Goal: Navigation & Orientation: Understand site structure

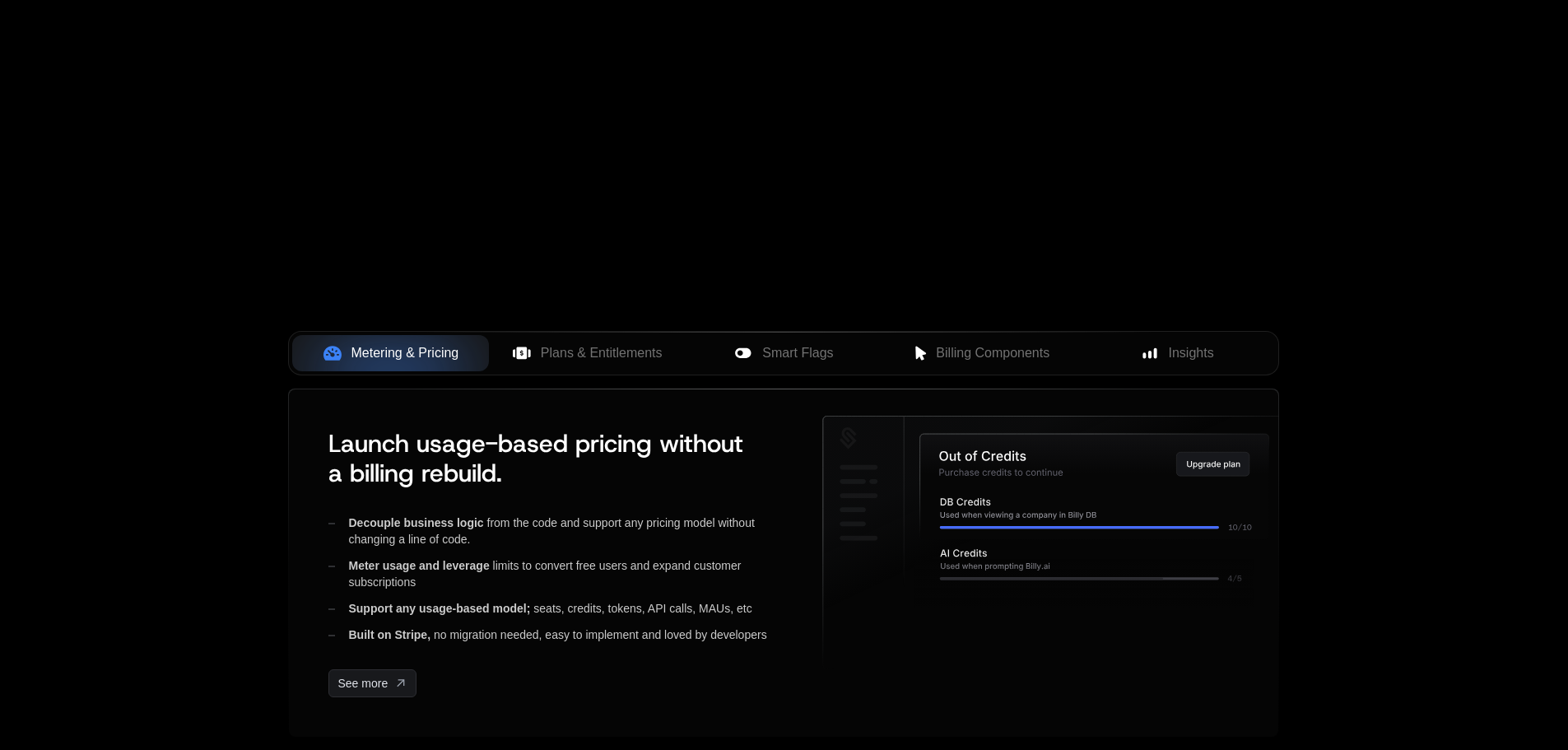
scroll to position [412, 0]
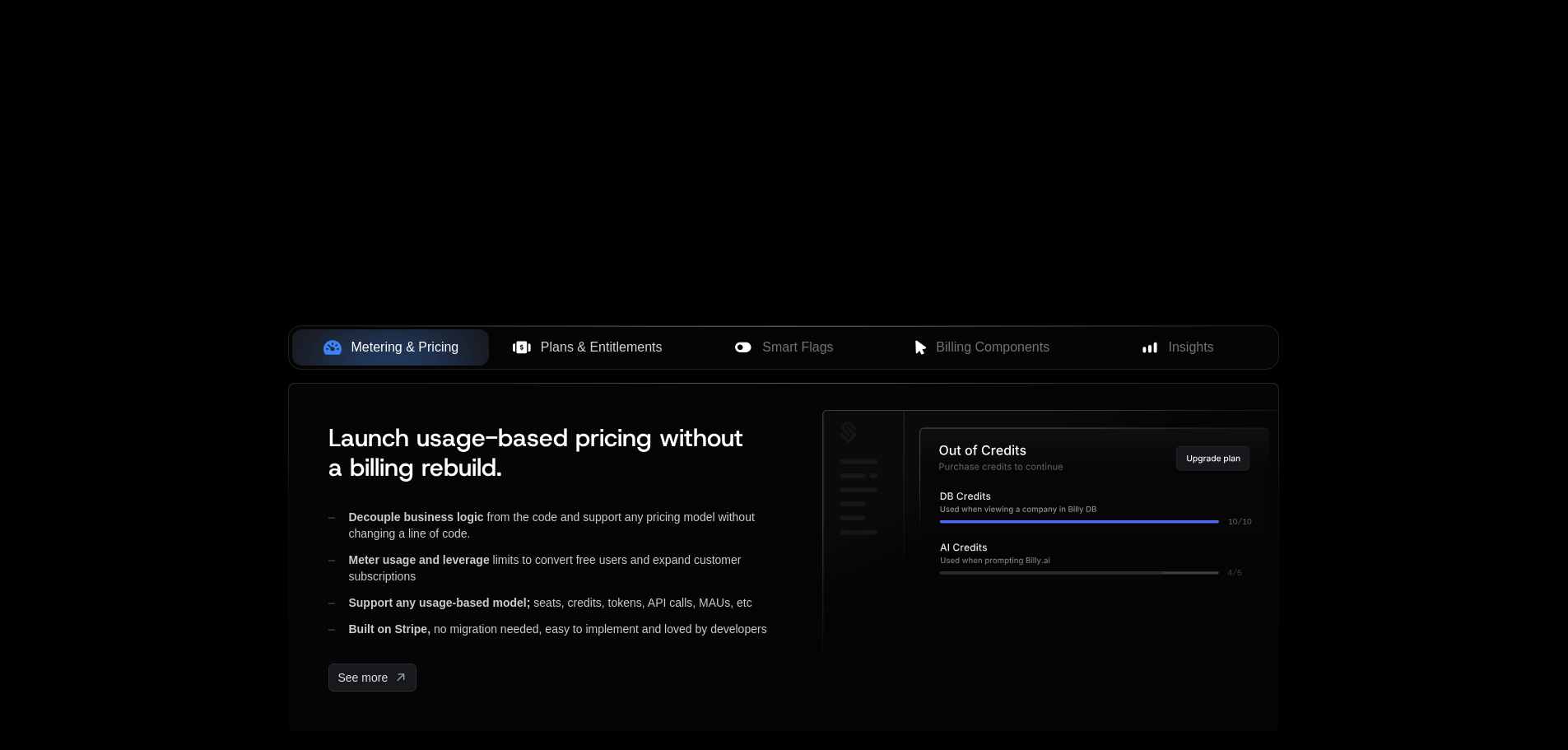
click at [634, 360] on button "Plans & Entitlements" at bounding box center [588, 347] width 197 height 36
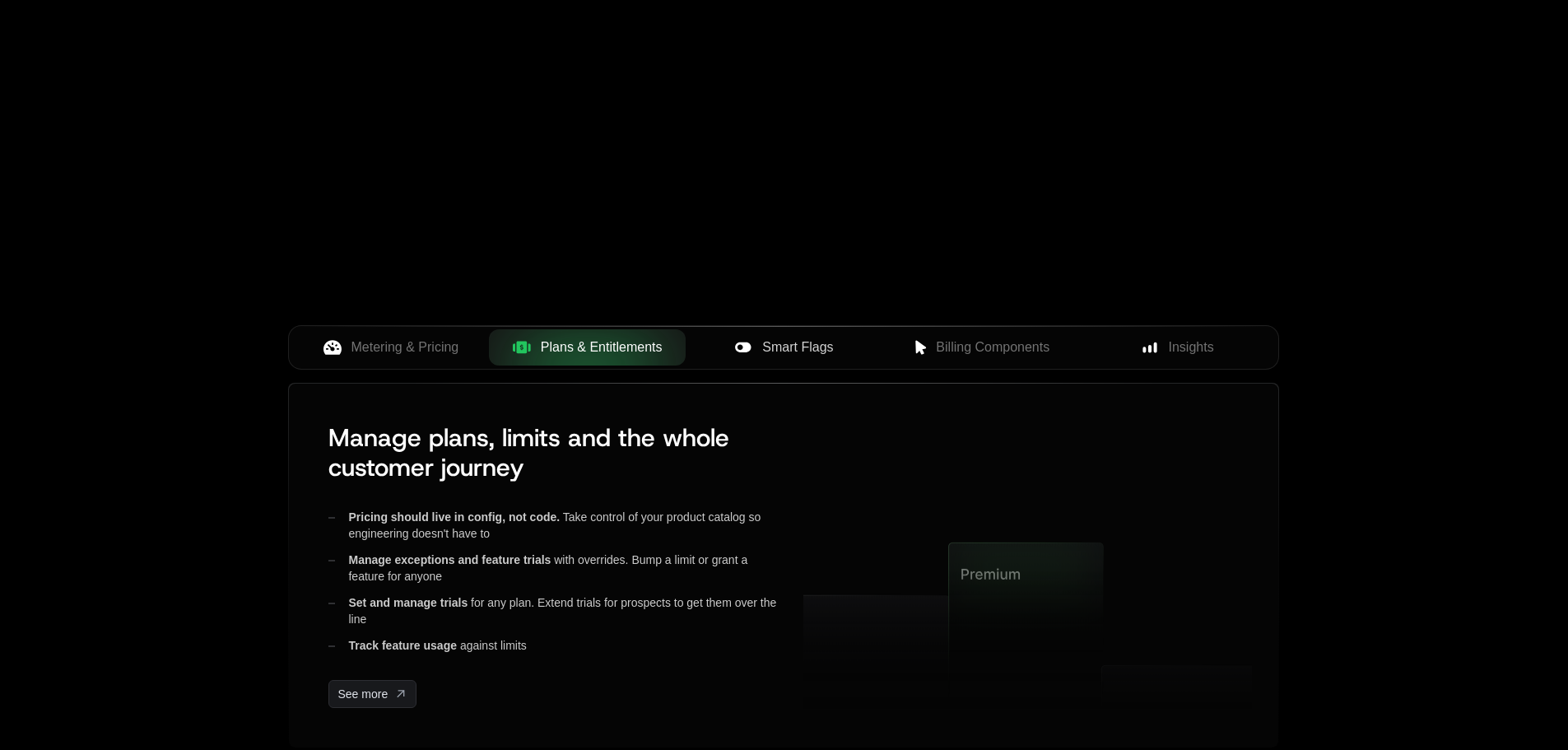
click at [772, 358] on button "Smart Flags" at bounding box center [784, 347] width 197 height 36
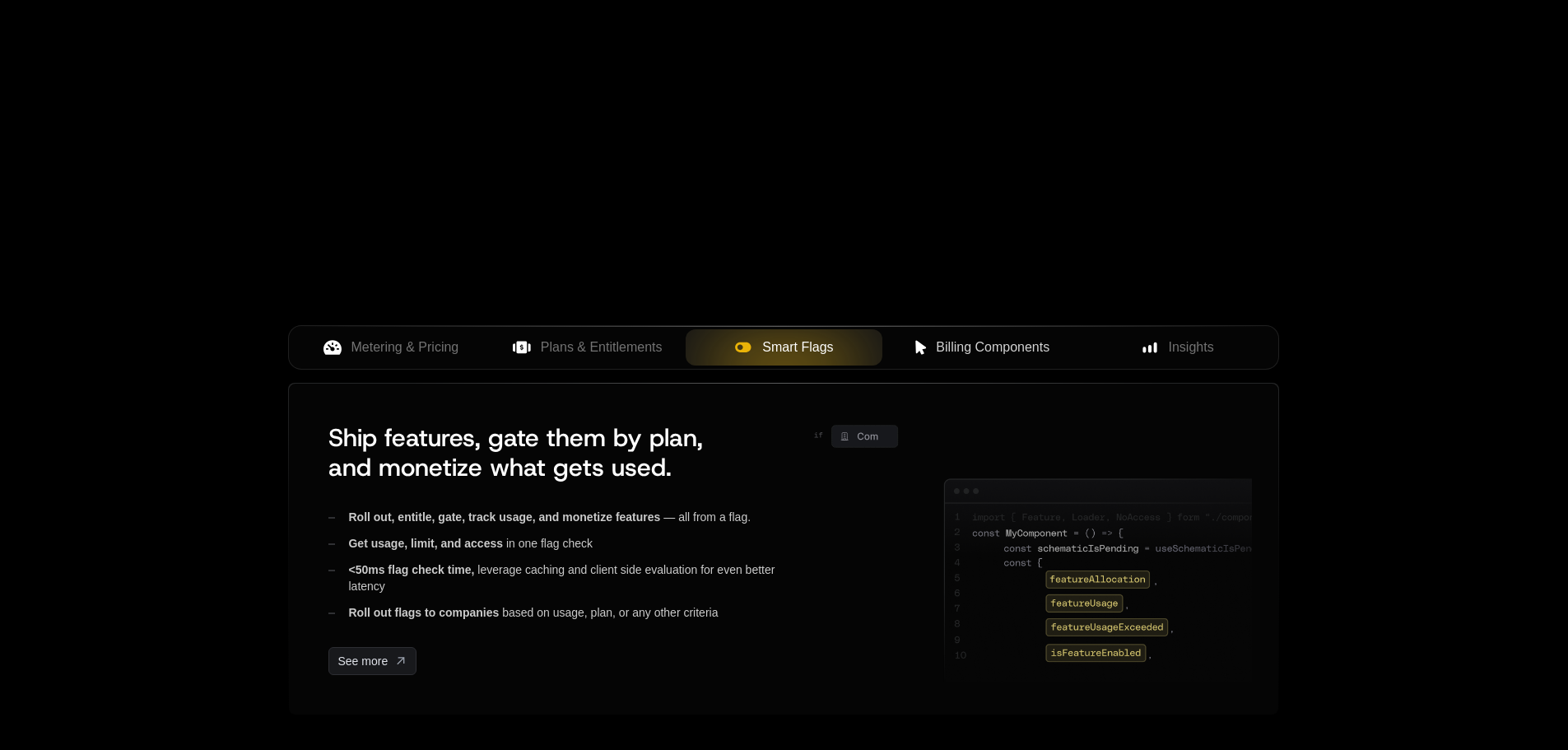
click at [970, 350] on span "Billing Components" at bounding box center [992, 347] width 113 height 20
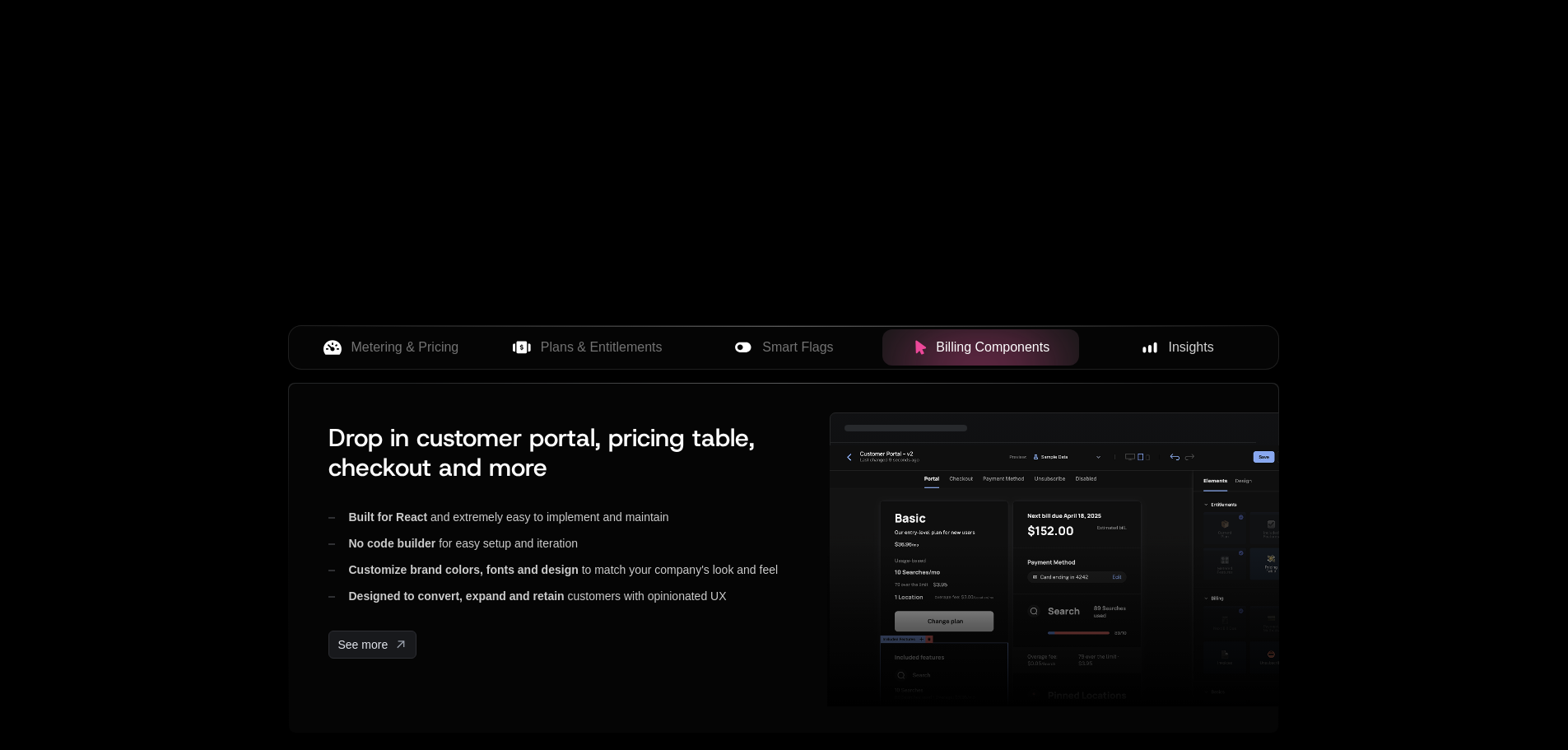
click at [1169, 340] on span "Insights" at bounding box center [1191, 347] width 46 height 20
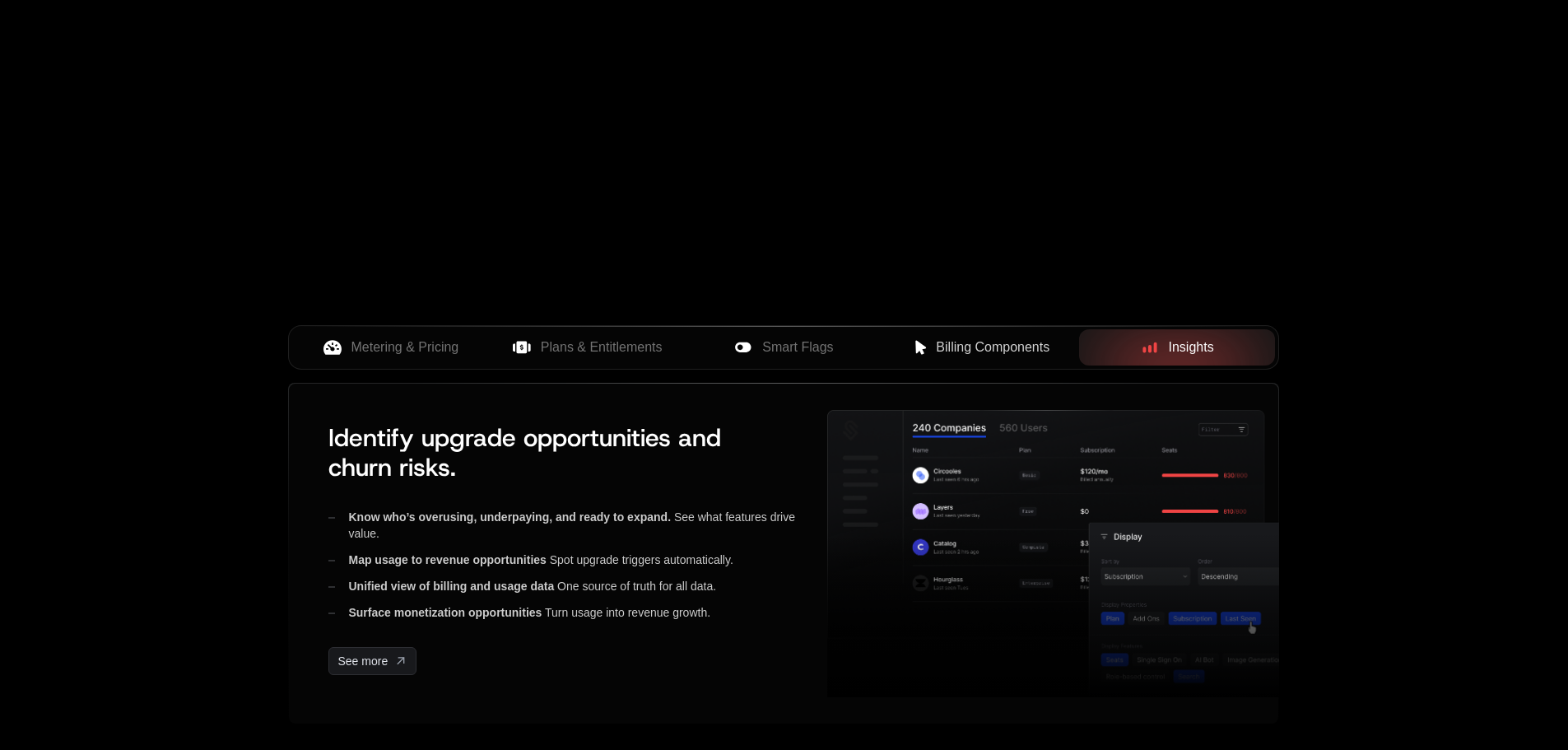
click at [1001, 346] on span "Billing Components" at bounding box center [992, 347] width 113 height 20
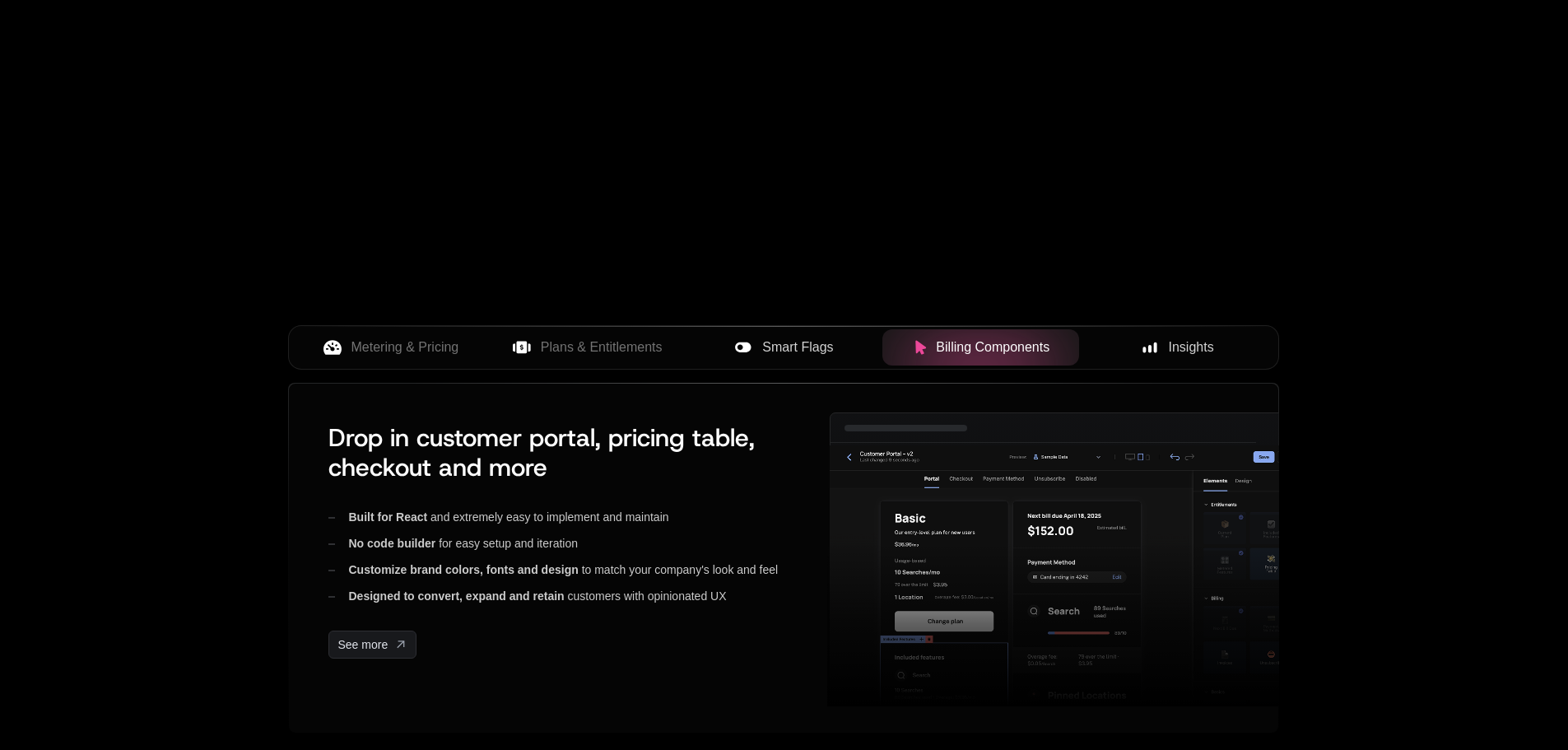
click at [818, 354] on span "Smart Flags" at bounding box center [796, 347] width 71 height 20
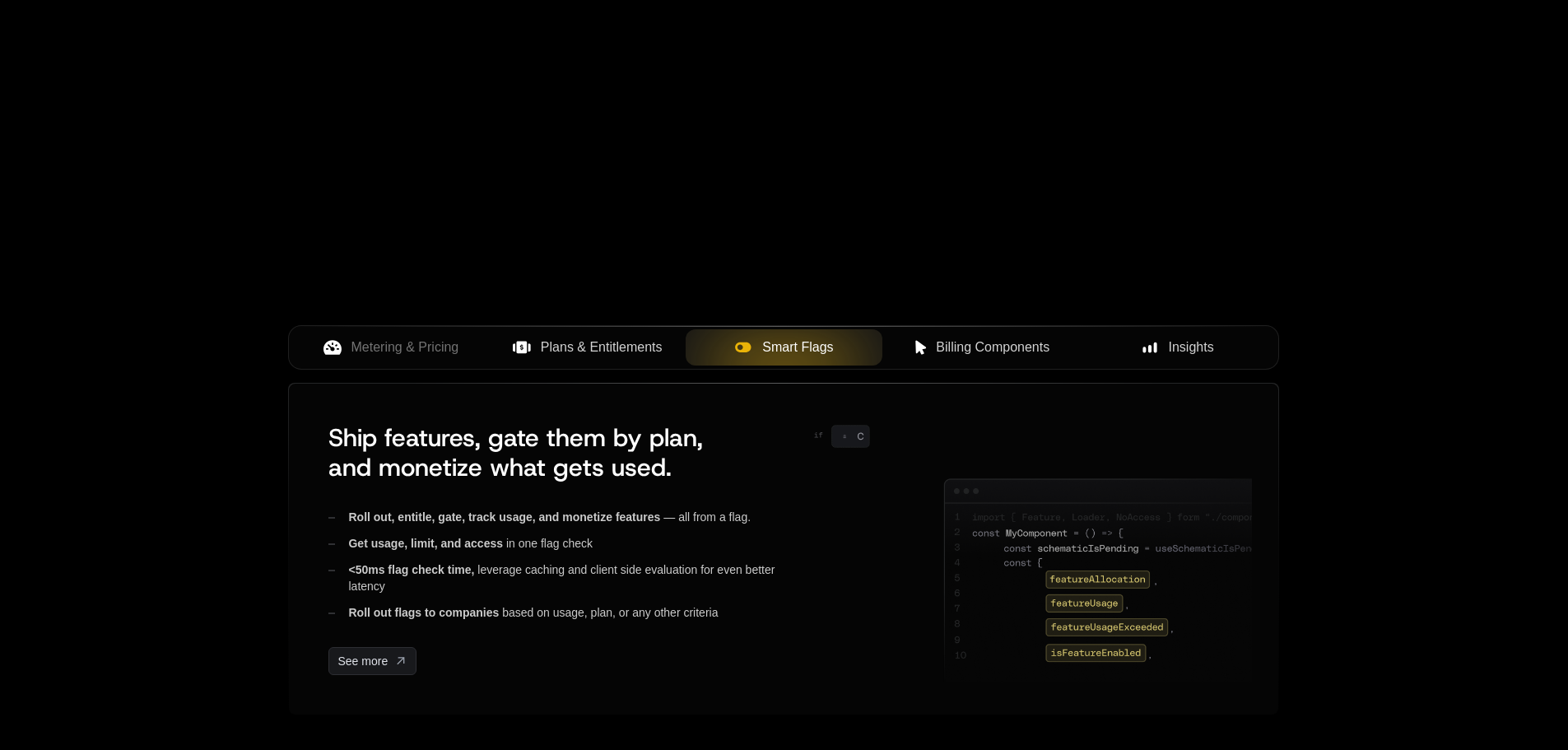
click at [611, 365] on button "Plans & Entitlements" at bounding box center [588, 347] width 197 height 36
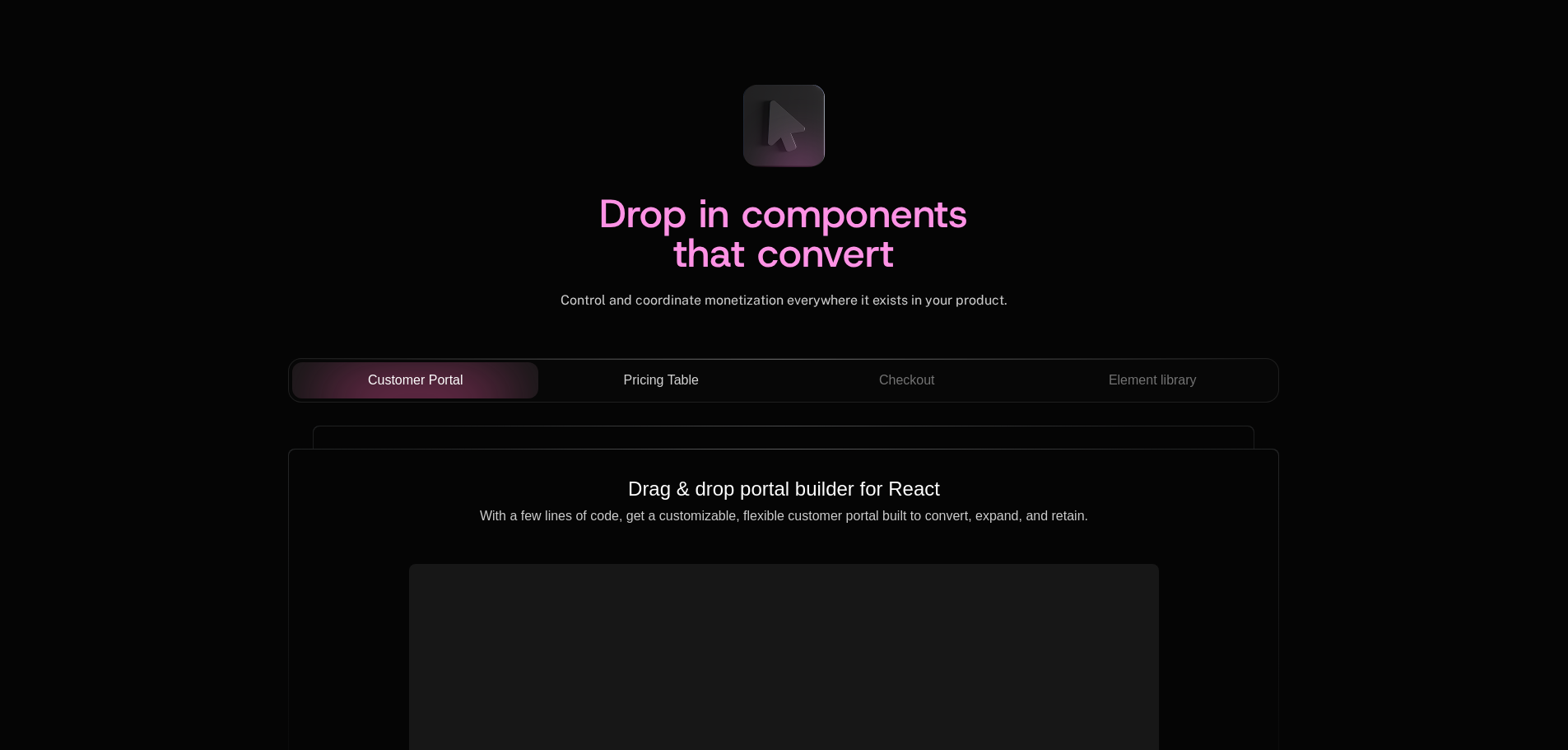
scroll to position [5598, 0]
click at [702, 370] on div "Pricing Table" at bounding box center [661, 380] width 220 height 20
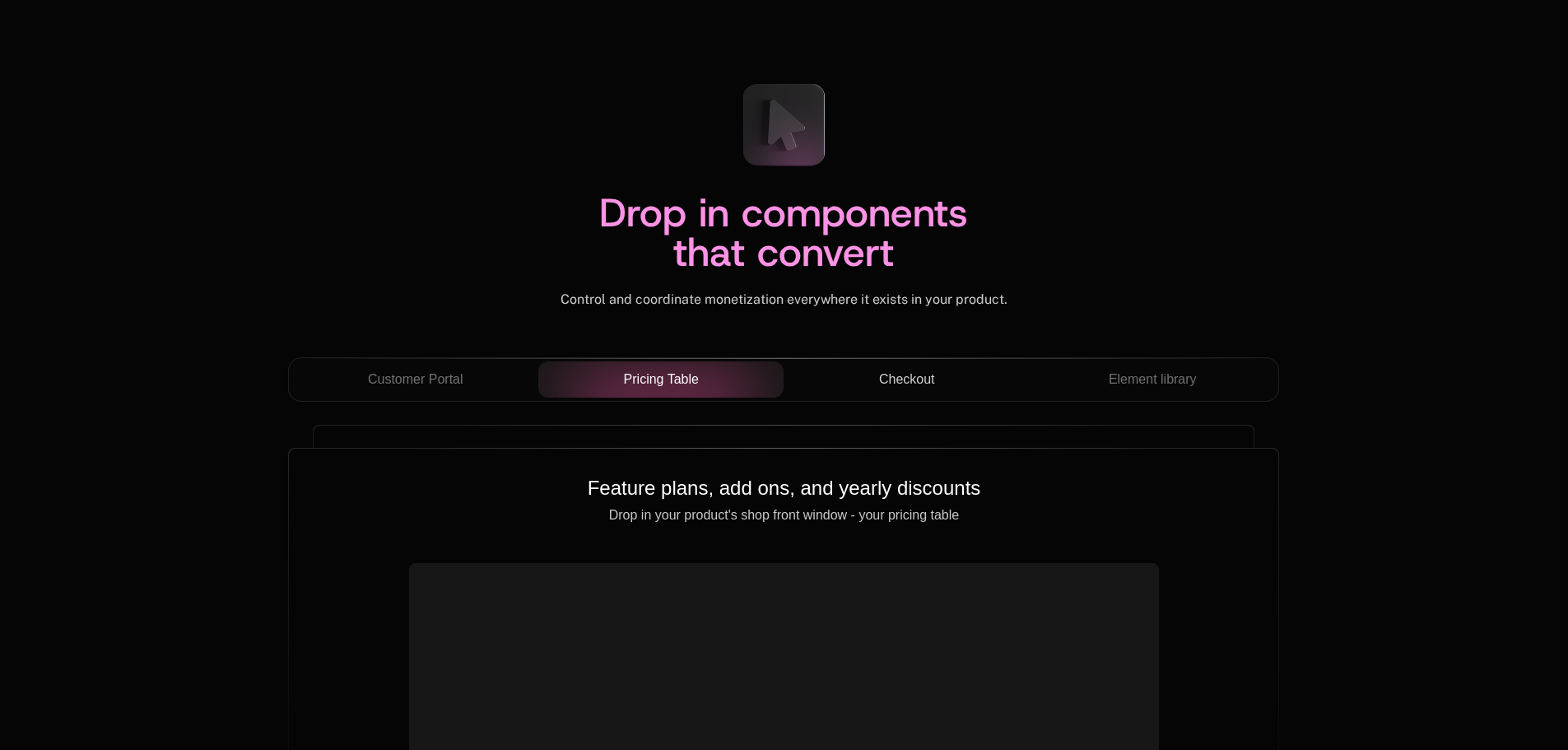
click at [944, 380] on div "Checkout" at bounding box center [906, 380] width 220 height 20
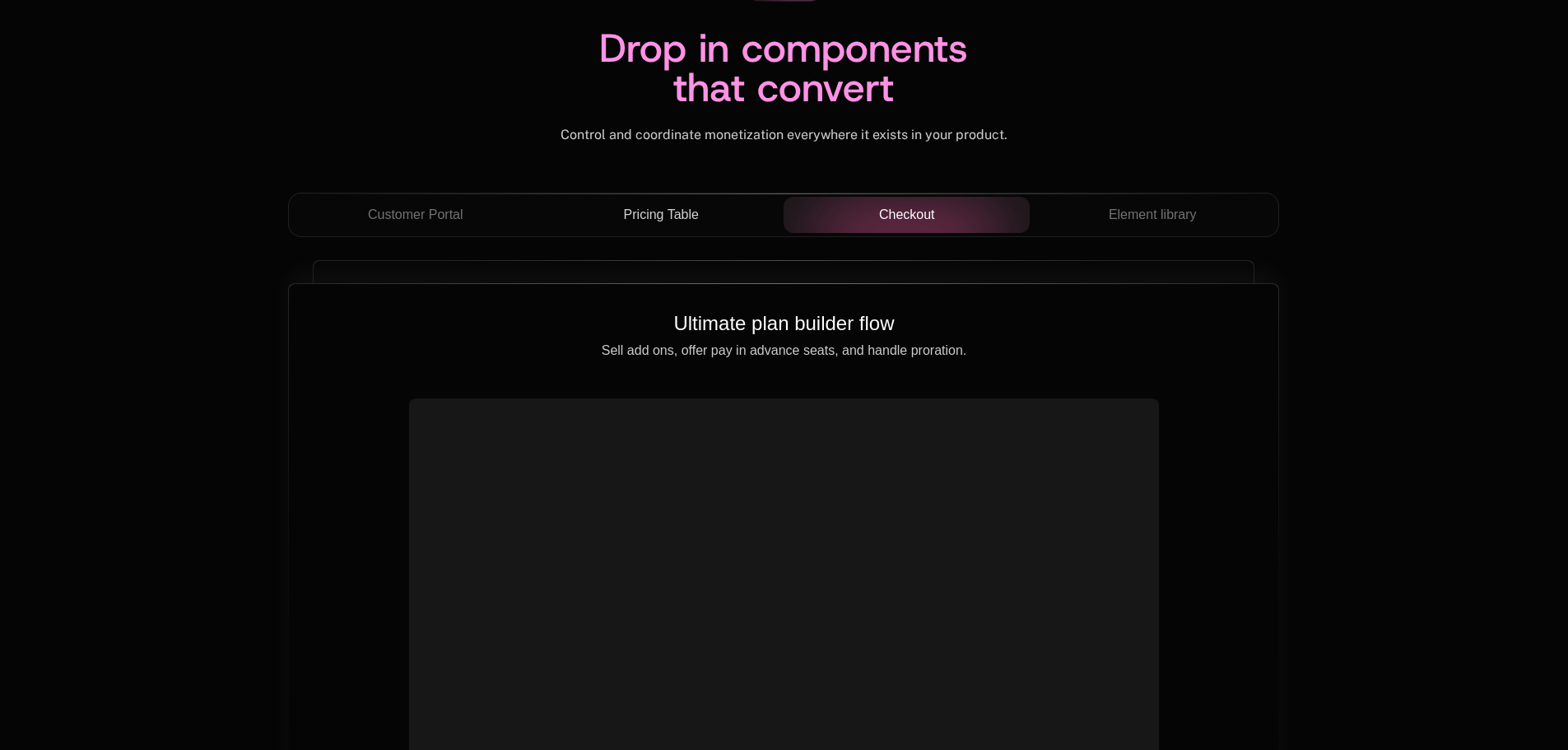
scroll to position [5846, 0]
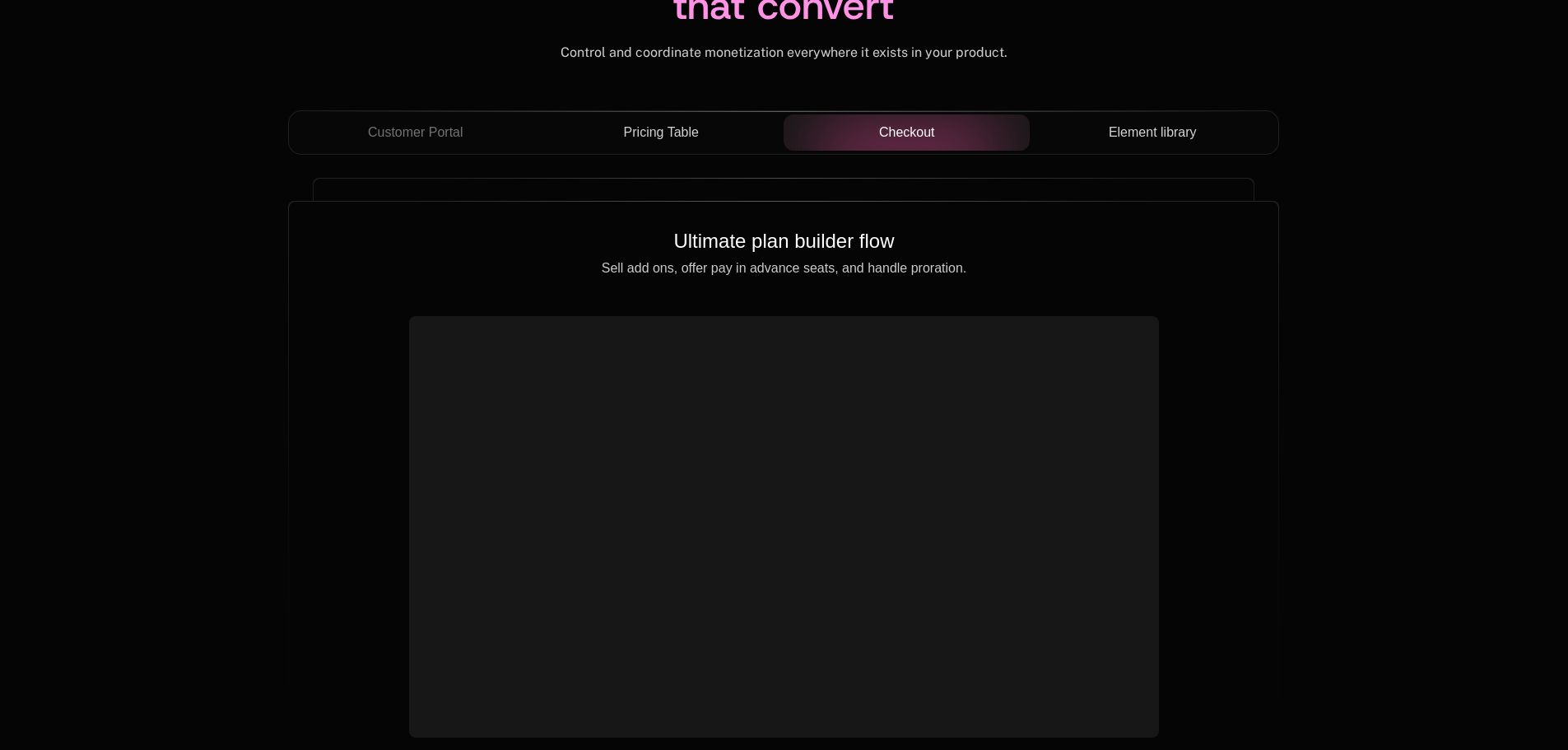
click at [1128, 144] on button "Element library" at bounding box center [1151, 132] width 246 height 36
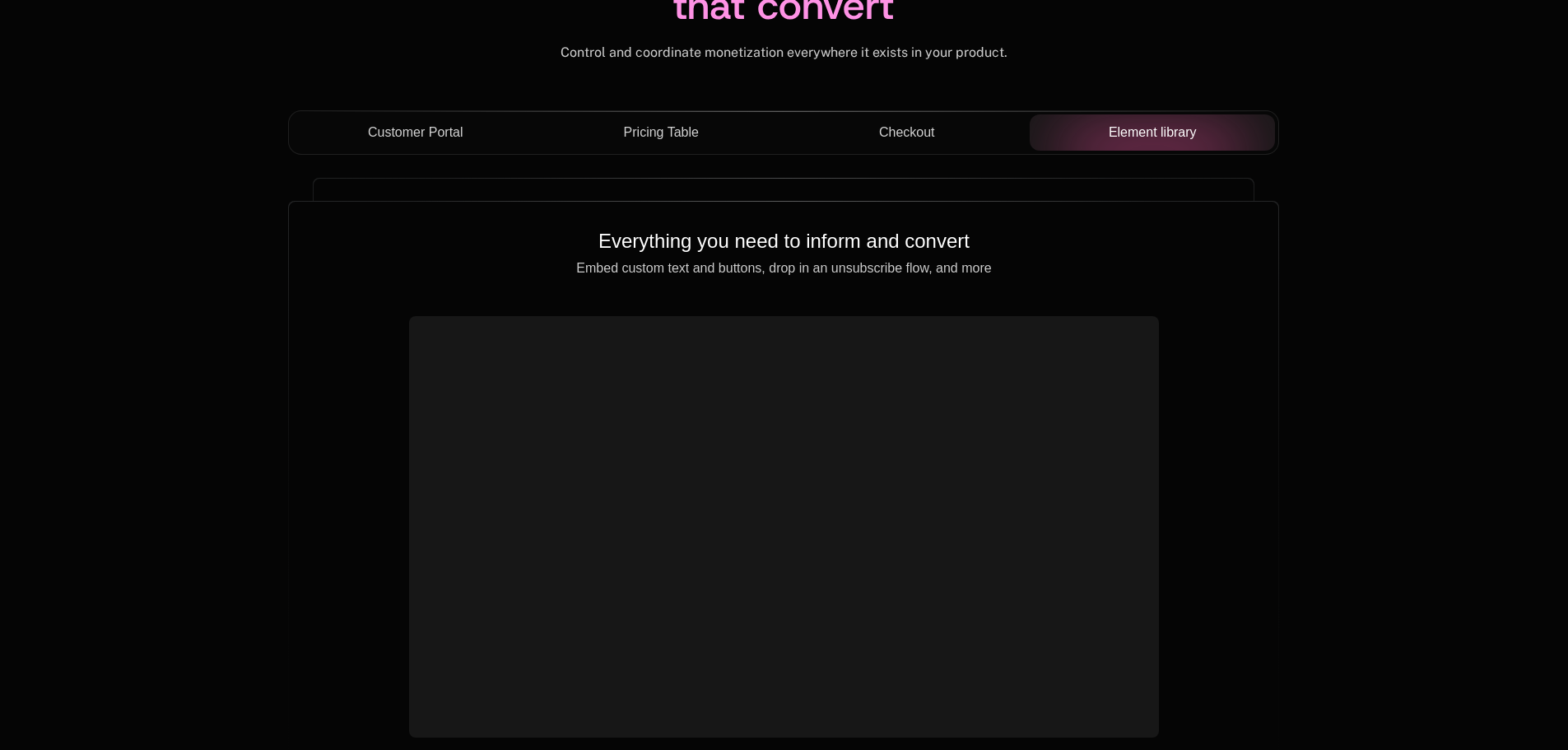
click at [427, 136] on span "Customer Portal" at bounding box center [416, 132] width 95 height 20
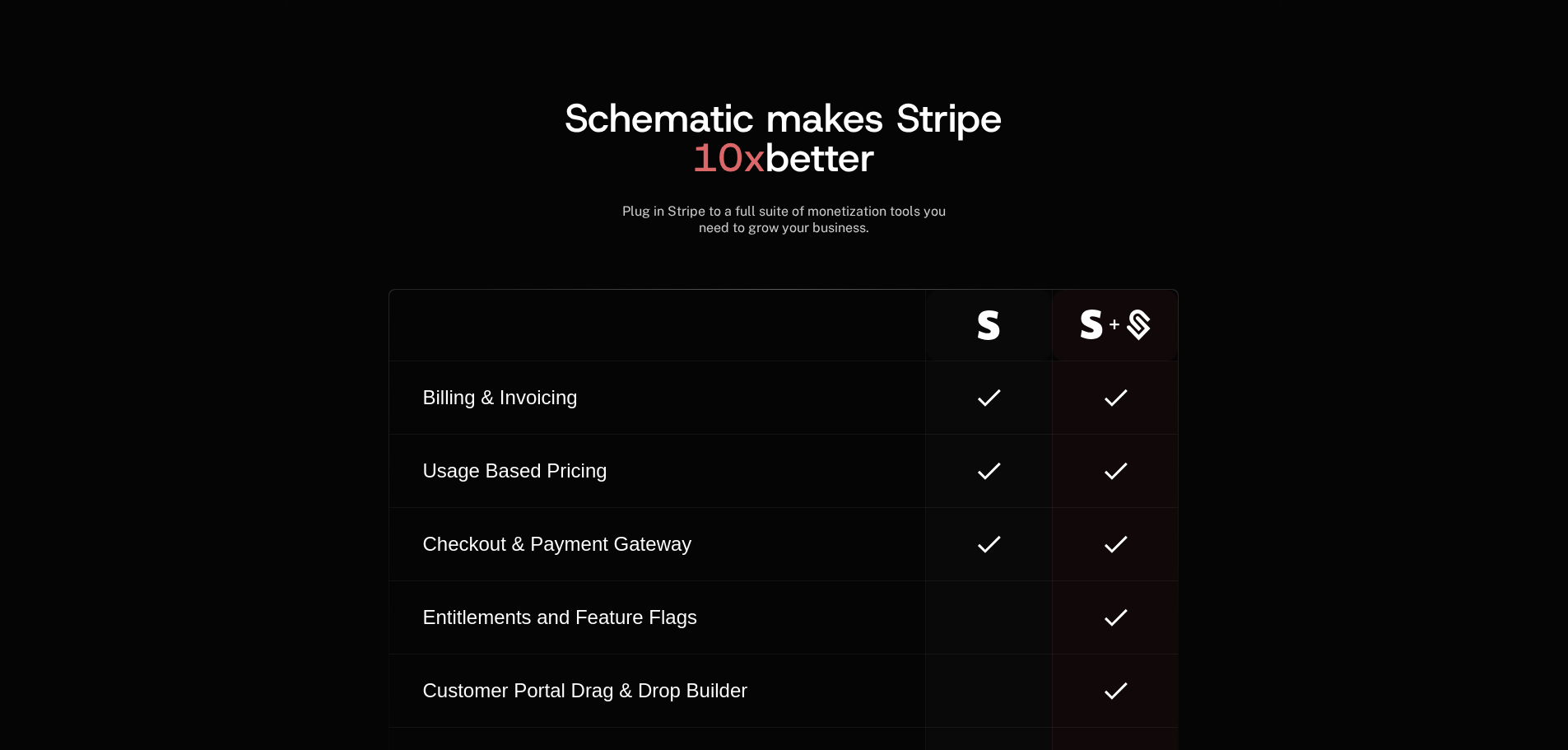
scroll to position [9159, 0]
